Goal: Information Seeking & Learning: Learn about a topic

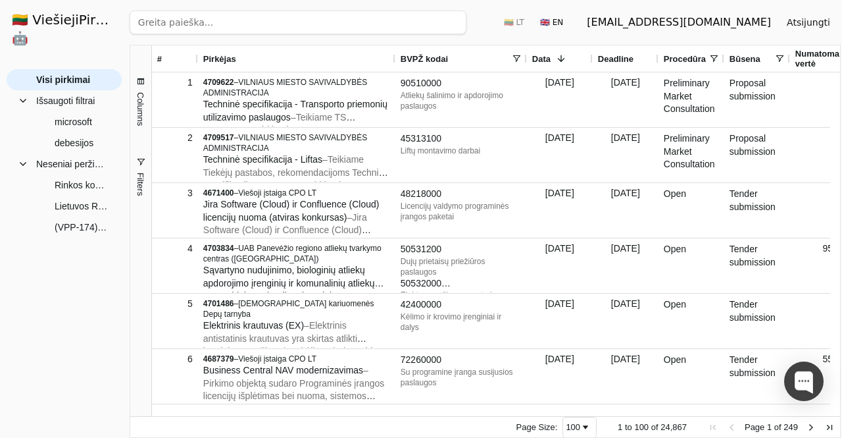
click at [221, 22] on input "search" at bounding box center [298, 23] width 337 height 24
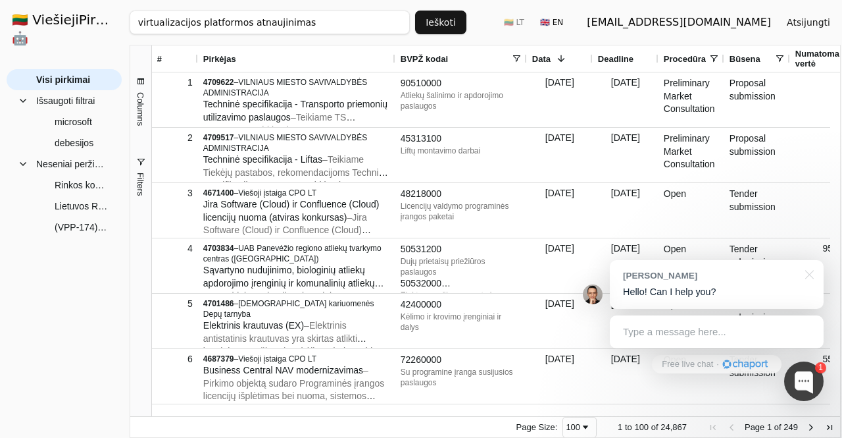
type input "virtualizacijos platformos atnaujinimas"
click button "Ieškoti" at bounding box center [440, 23] width 51 height 24
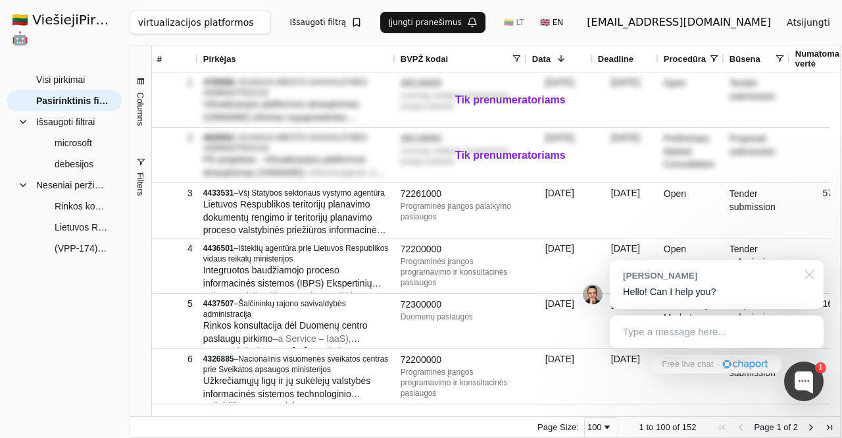
click at [812, 275] on div at bounding box center [807, 273] width 33 height 27
